Goal: Transaction & Acquisition: Purchase product/service

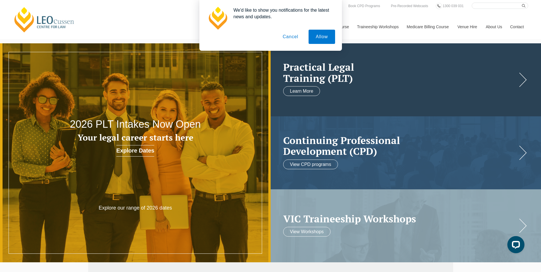
click at [381, 78] on h2 "Practical Legal Training (PLT)" at bounding box center [400, 73] width 234 height 22
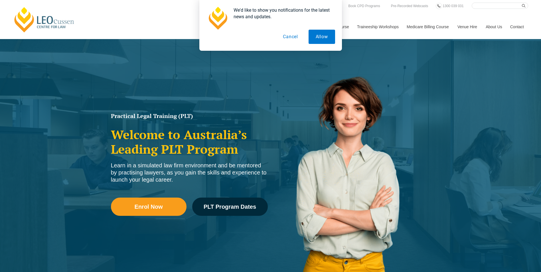
click at [130, 17] on div "We'd like to show you notifications for the latest news and updates. Allow Canc…" at bounding box center [270, 25] width 541 height 51
drag, startPoint x: 289, startPoint y: 39, endPoint x: 328, endPoint y: 22, distance: 42.7
click at [288, 36] on button "Cancel" at bounding box center [290, 37] width 29 height 14
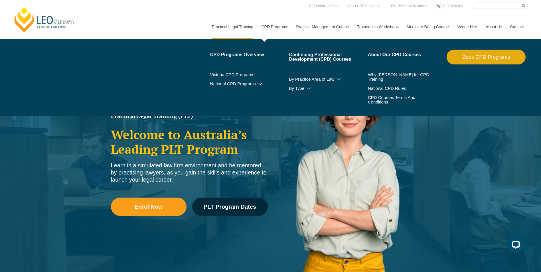
click at [277, 25] on link "CPD Programs" at bounding box center [274, 27] width 35 height 25
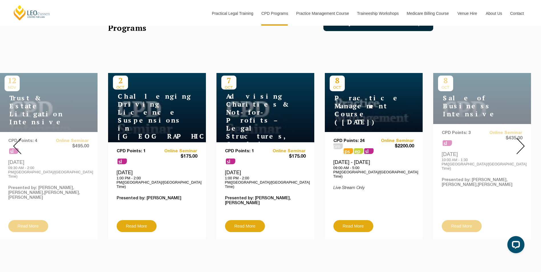
scroll to position [171, 0]
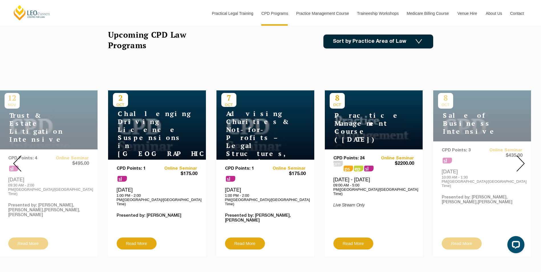
click at [525, 156] on img at bounding box center [521, 164] width 8 height 16
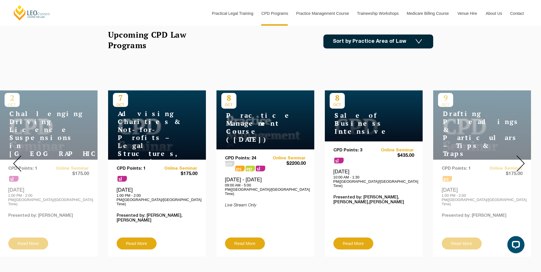
click at [525, 156] on img at bounding box center [521, 164] width 8 height 16
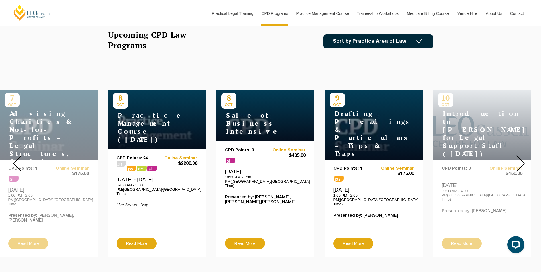
click at [525, 156] on img at bounding box center [521, 164] width 8 height 16
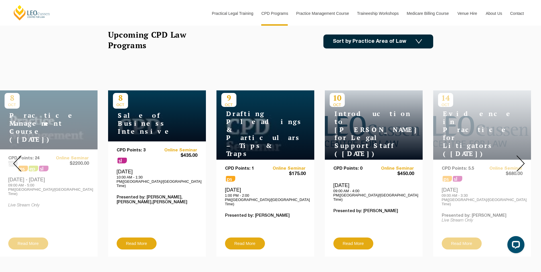
click at [525, 156] on img at bounding box center [521, 164] width 8 height 16
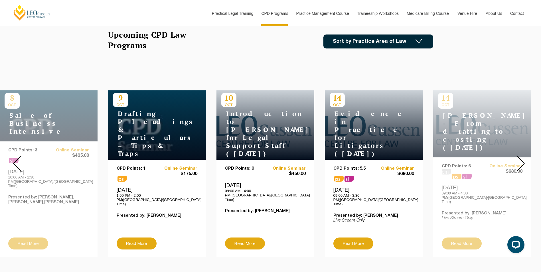
click at [525, 156] on img at bounding box center [521, 164] width 8 height 16
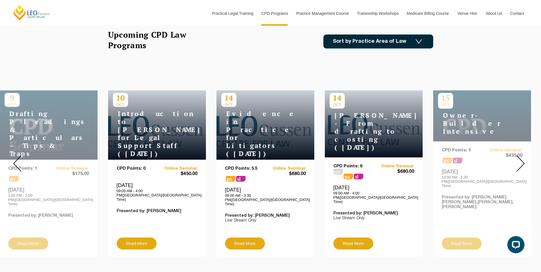
click at [525, 156] on img at bounding box center [521, 164] width 8 height 16
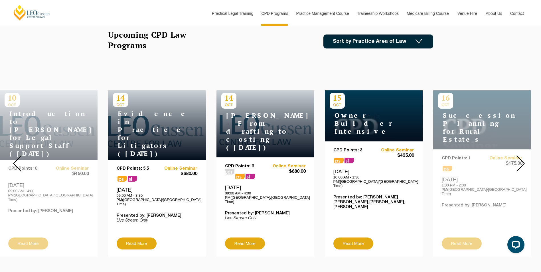
click at [525, 156] on img at bounding box center [521, 164] width 8 height 16
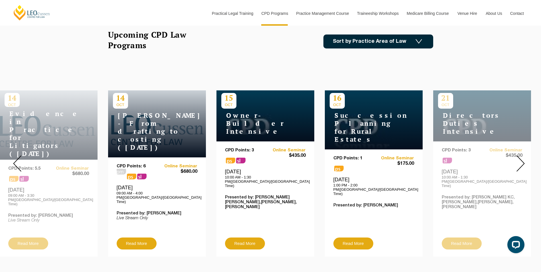
click at [525, 156] on img at bounding box center [521, 164] width 8 height 16
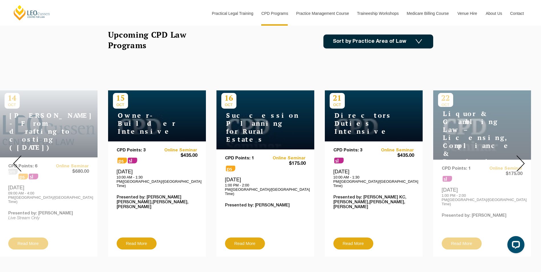
click at [525, 156] on img at bounding box center [521, 164] width 8 height 16
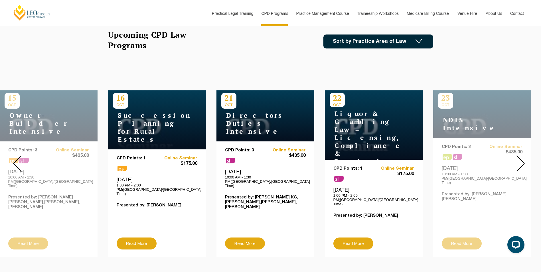
click at [525, 156] on img at bounding box center [521, 164] width 8 height 16
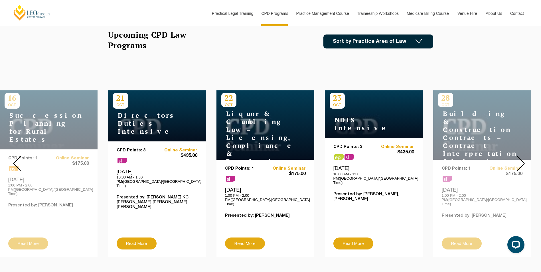
click at [525, 156] on img at bounding box center [521, 164] width 8 height 16
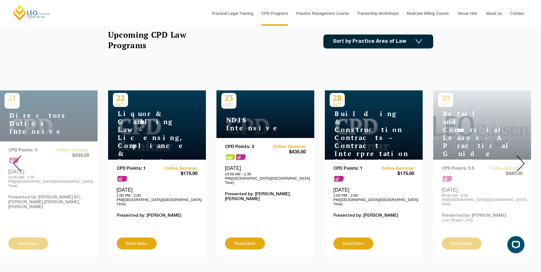
click at [525, 156] on img at bounding box center [521, 164] width 8 height 16
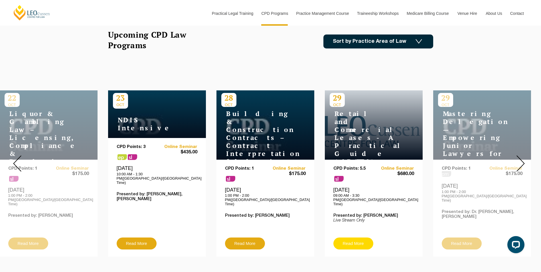
click at [350, 238] on link "Read More" at bounding box center [354, 244] width 40 height 12
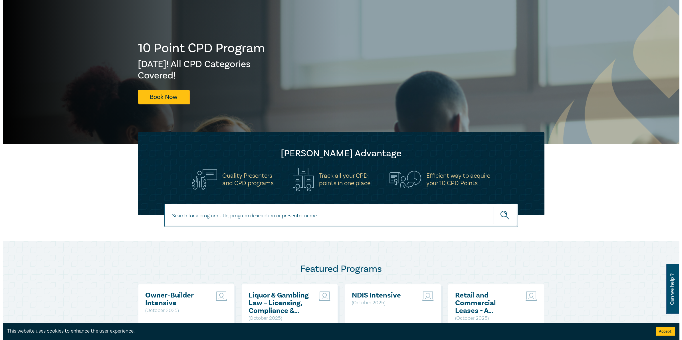
scroll to position [143, 0]
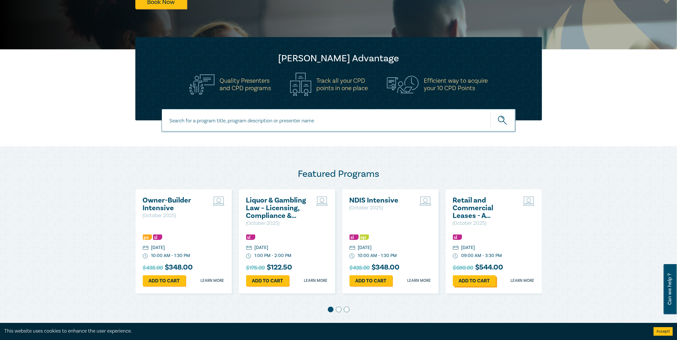
click at [476, 280] on link "Add to cart" at bounding box center [474, 280] width 43 height 11
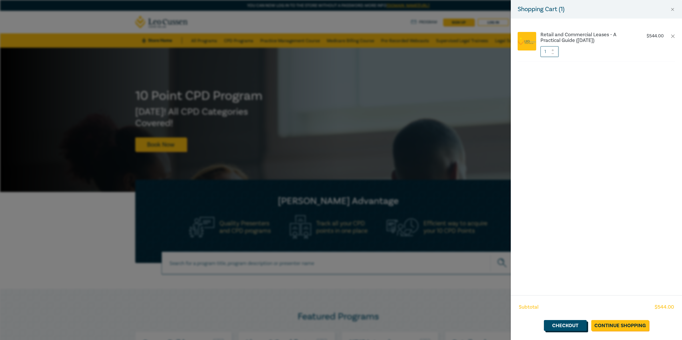
drag, startPoint x: 559, startPoint y: 326, endPoint x: 559, endPoint y: 321, distance: 5.1
click at [559, 325] on link "Checkout" at bounding box center [565, 325] width 43 height 11
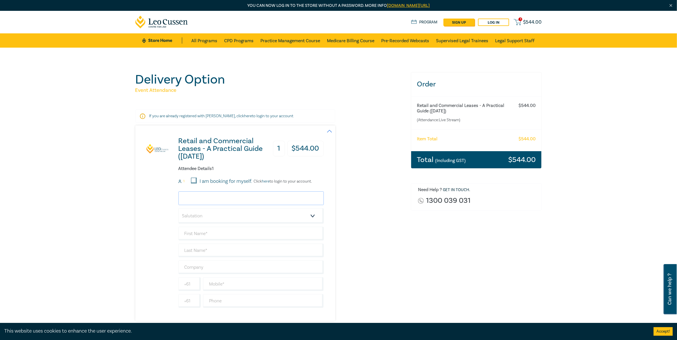
click at [203, 203] on input "email" at bounding box center [250, 199] width 145 height 14
click at [168, 216] on div "Retail and Commercial Leases - A Practical Guide (October 2025) 1 $ 544.00 Atte…" at bounding box center [229, 223] width 188 height 195
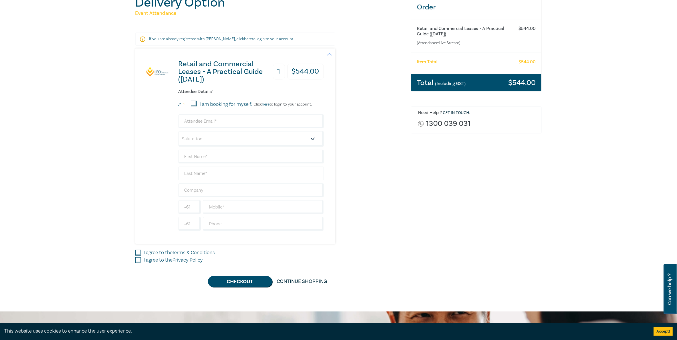
scroll to position [36, 0]
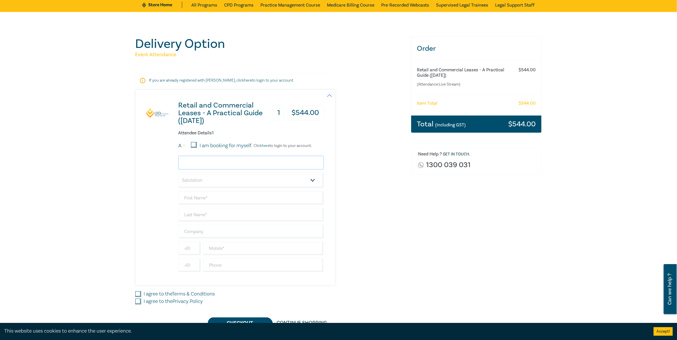
click at [208, 162] on input "email" at bounding box center [250, 163] width 145 height 14
type input "bradley.wykes@ttwoods.com.au"
type input "Bradley"
type input "Wykes"
type input "[PERSON_NAME] & [PERSON_NAME]"
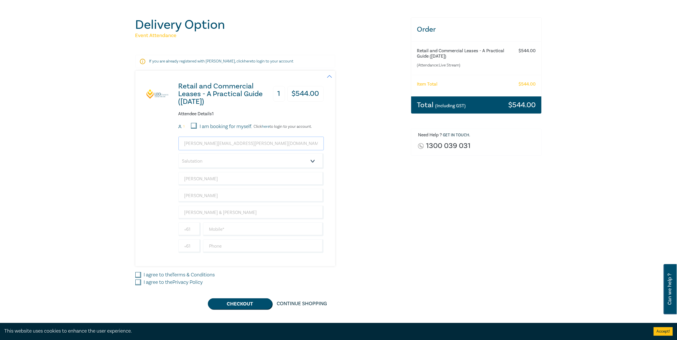
scroll to position [71, 0]
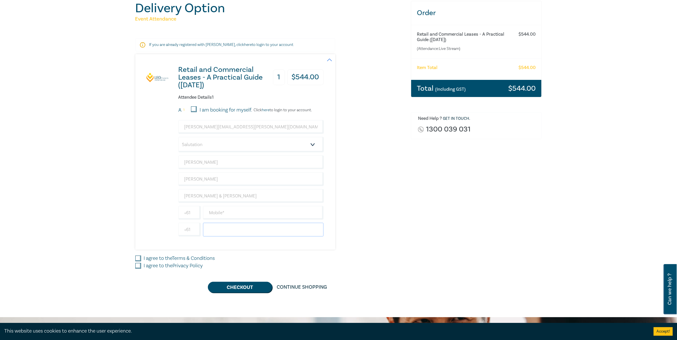
click at [225, 232] on input "text" at bounding box center [263, 230] width 121 height 14
type input "0351731100"
click at [138, 261] on input "I agree to the Terms & Conditions" at bounding box center [138, 259] width 6 height 6
checkbox input "true"
click at [138, 268] on input "I agree to the Privacy Policy" at bounding box center [138, 266] width 6 height 6
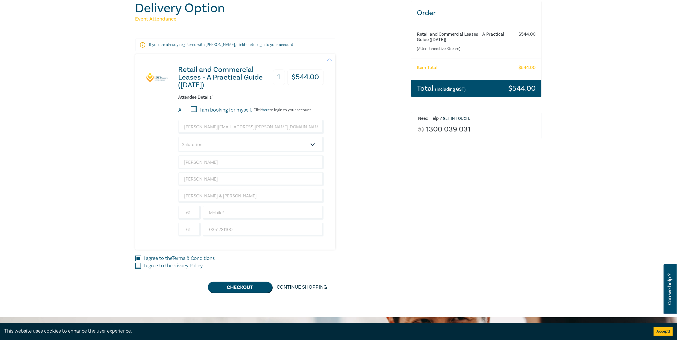
checkbox input "true"
click at [236, 291] on button "Checkout" at bounding box center [240, 287] width 64 height 11
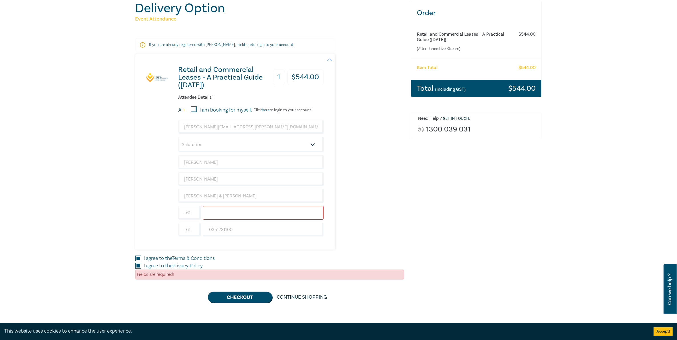
click at [231, 214] on input "text" at bounding box center [263, 213] width 121 height 14
drag, startPoint x: 221, startPoint y: 216, endPoint x: 226, endPoint y: 206, distance: 10.6
click at [221, 216] on input "text" at bounding box center [263, 213] width 121 height 14
type input "0417 341 436"
click at [251, 299] on button "Checkout" at bounding box center [240, 297] width 64 height 11
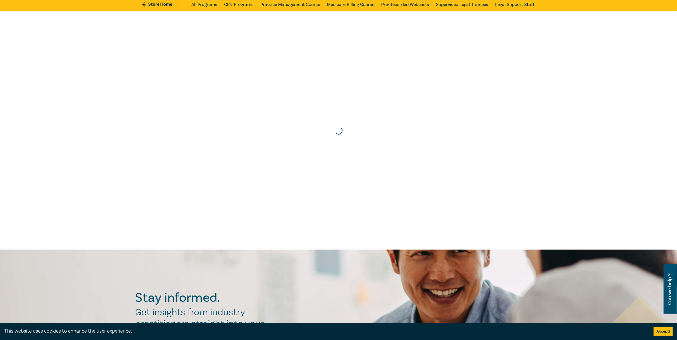
scroll to position [0, 0]
